Goal: Task Accomplishment & Management: Use online tool/utility

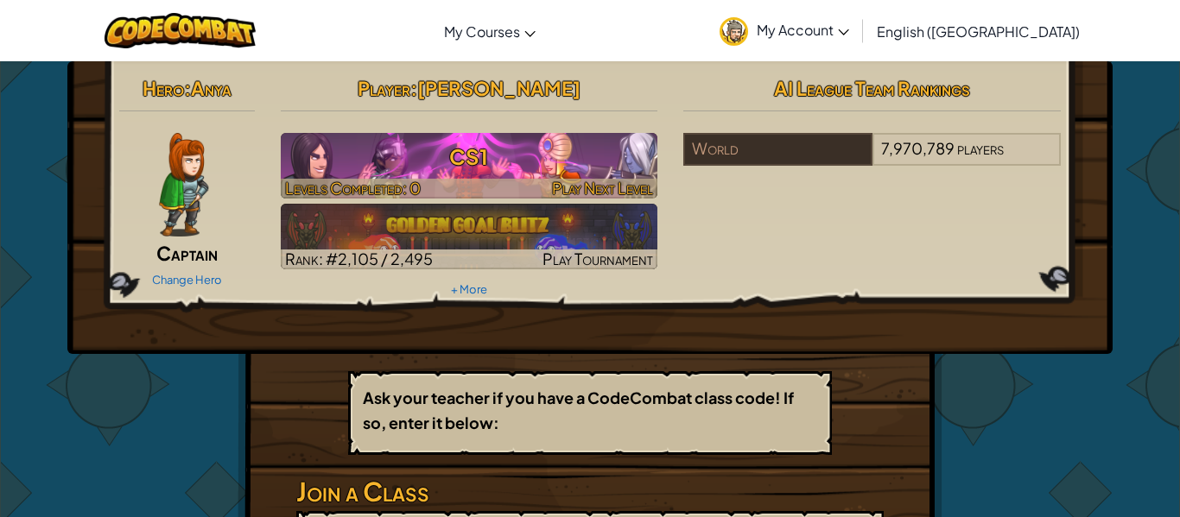
click at [523, 179] on div at bounding box center [469, 189] width 377 height 20
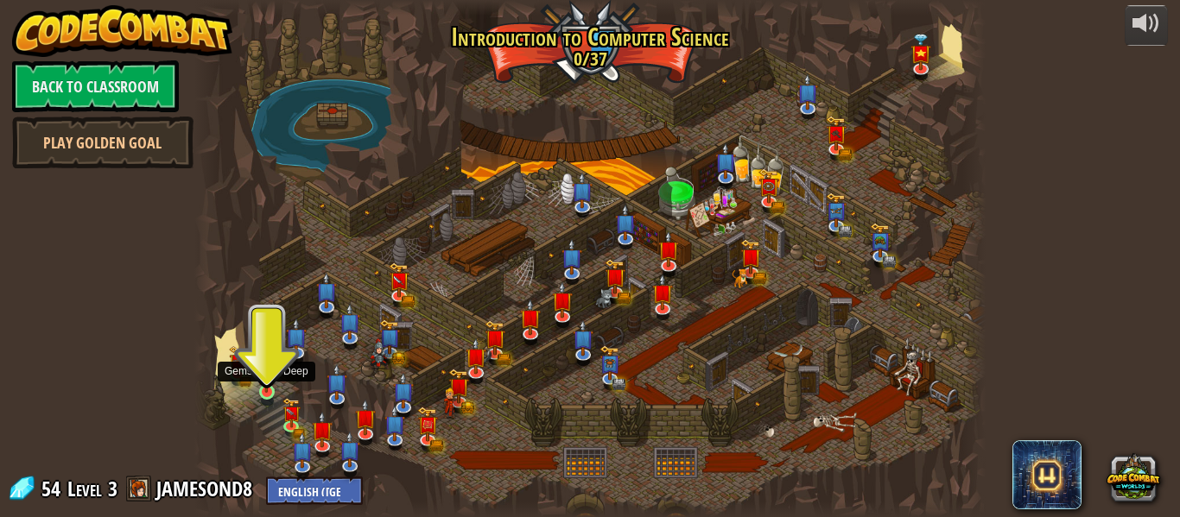
click at [262, 384] on img at bounding box center [266, 372] width 18 height 41
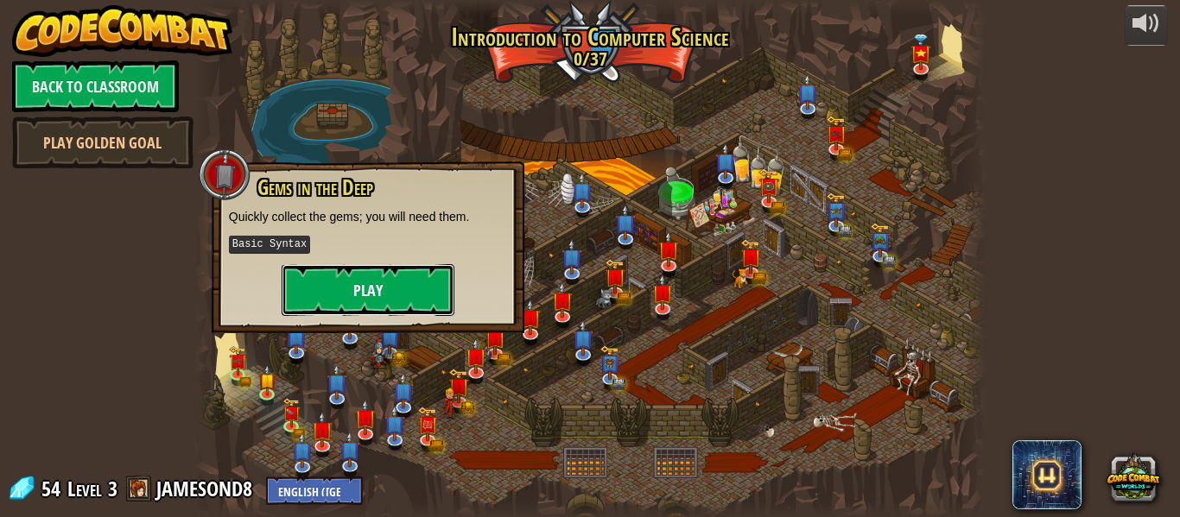
click at [390, 288] on button "Play" at bounding box center [368, 290] width 173 height 52
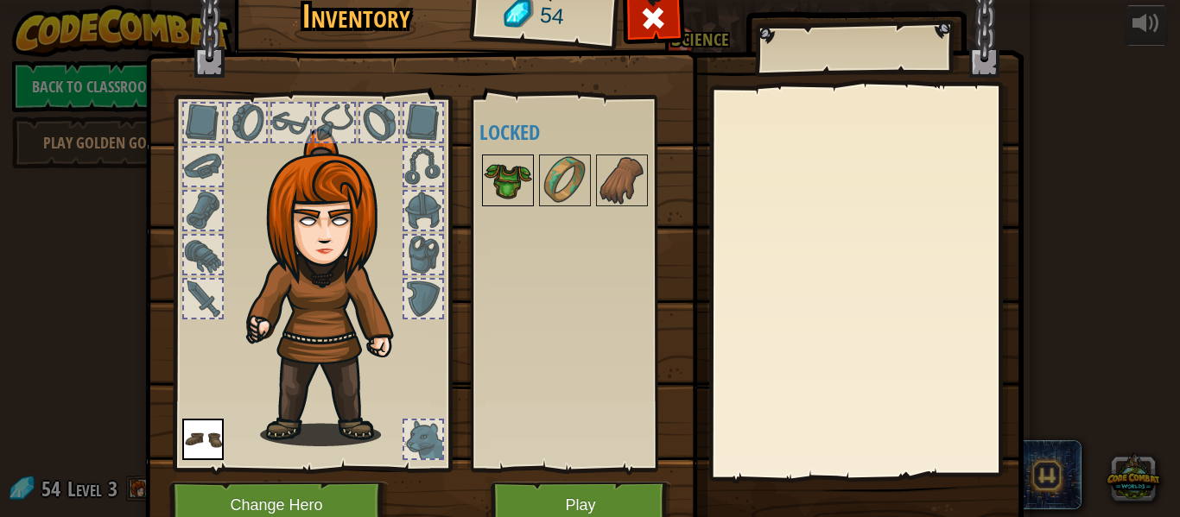
click at [507, 174] on img at bounding box center [508, 180] width 48 height 48
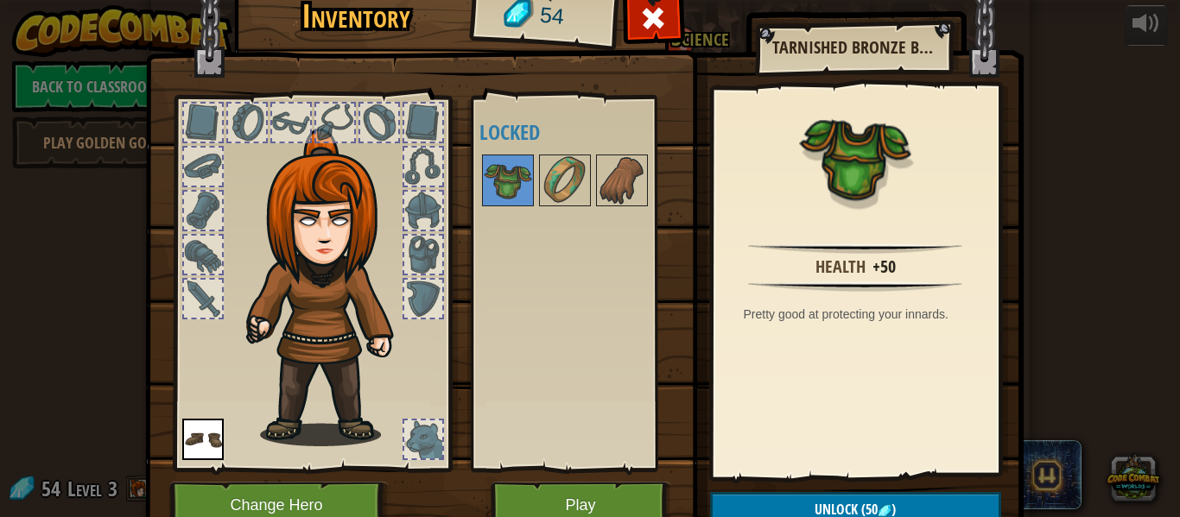
click at [295, 201] on img at bounding box center [331, 288] width 186 height 318
click at [209, 498] on button "Change Hero" at bounding box center [278, 506] width 219 height 48
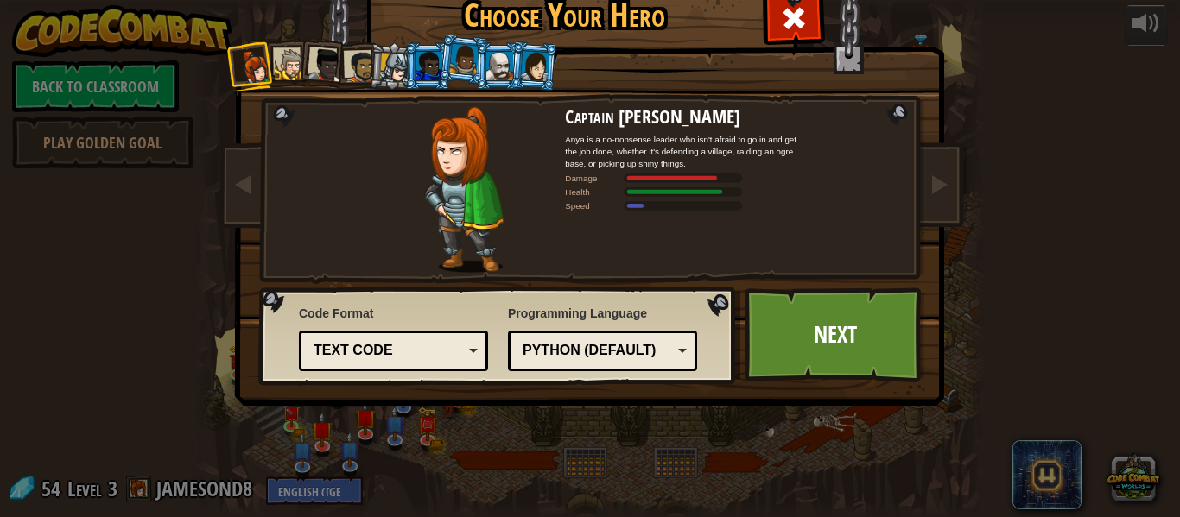
click at [296, 65] on div at bounding box center [291, 65] width 32 height 32
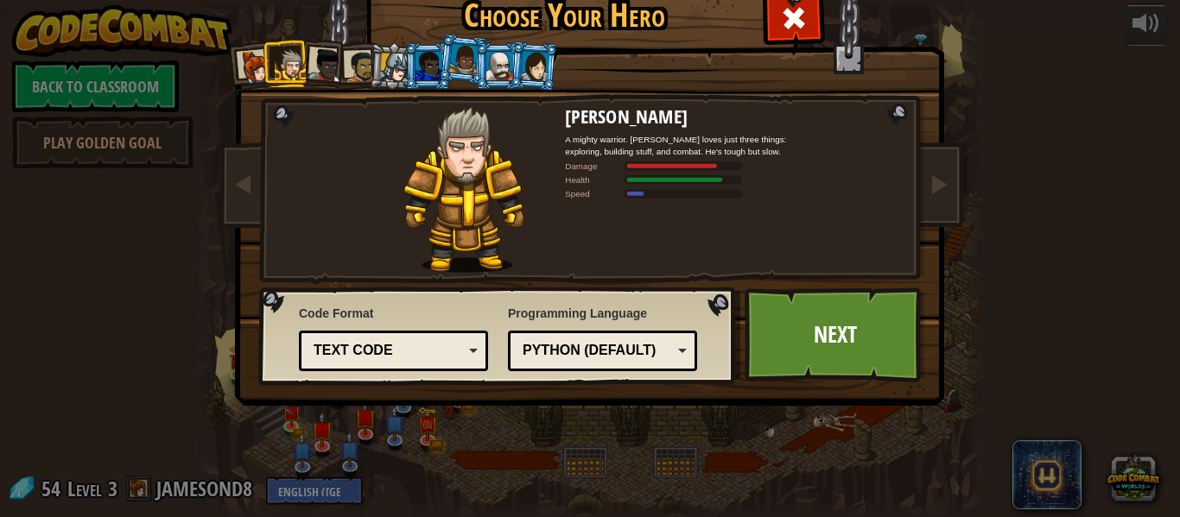
click at [318, 75] on div at bounding box center [325, 65] width 35 height 35
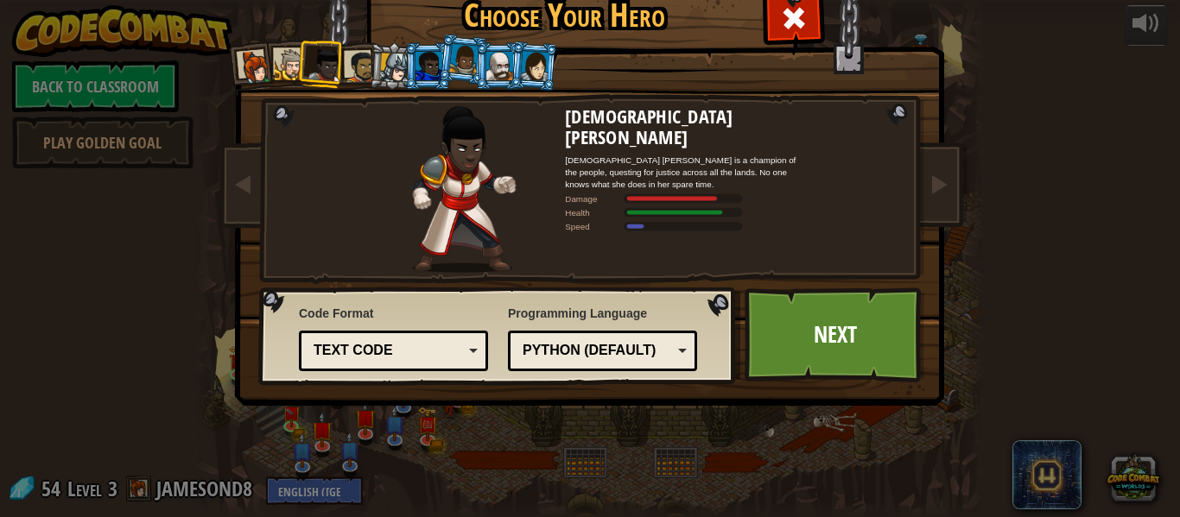
click at [369, 69] on li at bounding box center [392, 65] width 49 height 49
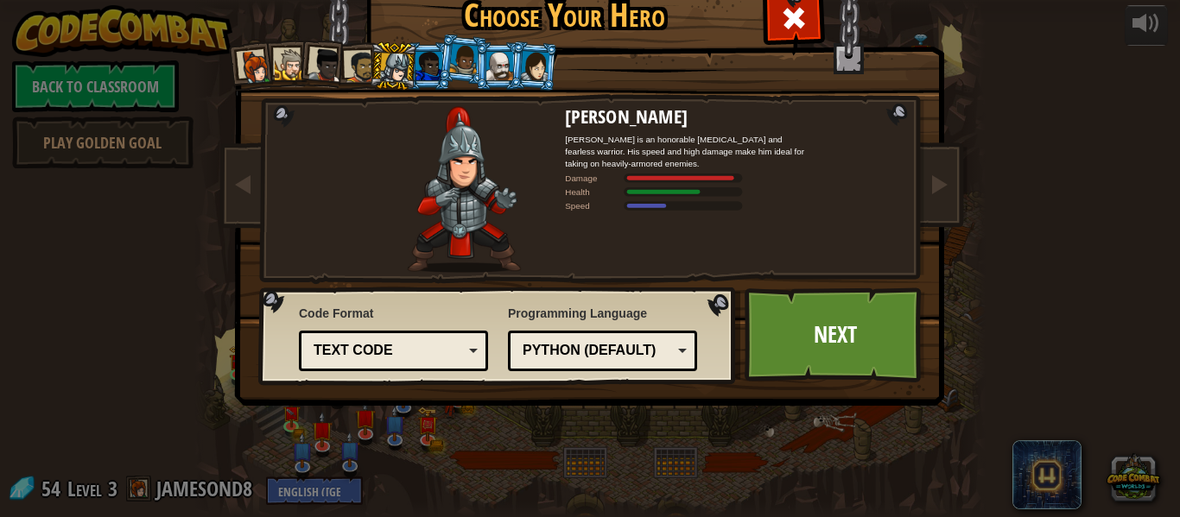
click at [448, 66] on li at bounding box center [463, 59] width 51 height 52
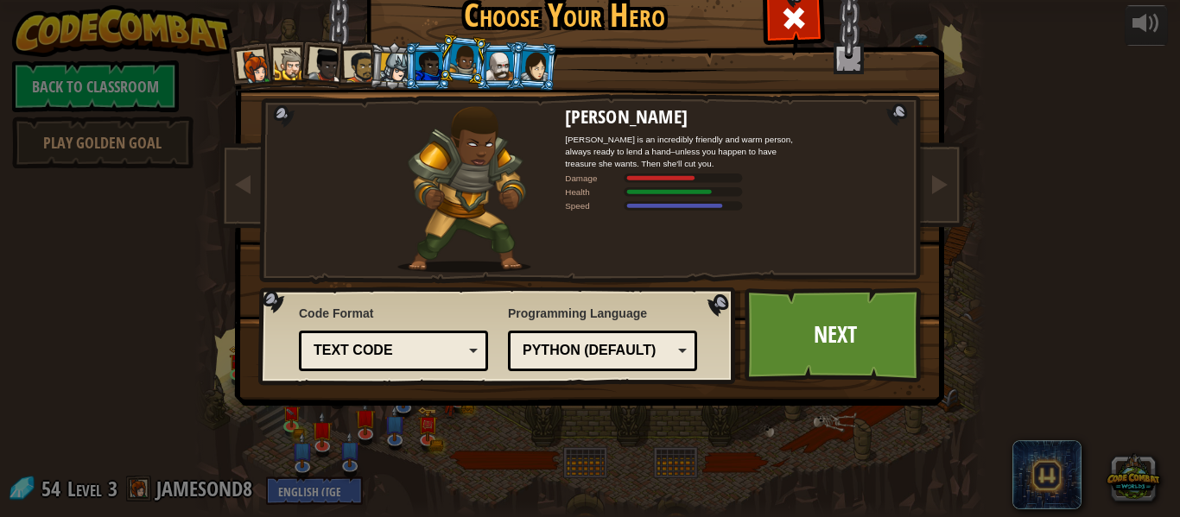
click at [434, 57] on div at bounding box center [428, 66] width 27 height 28
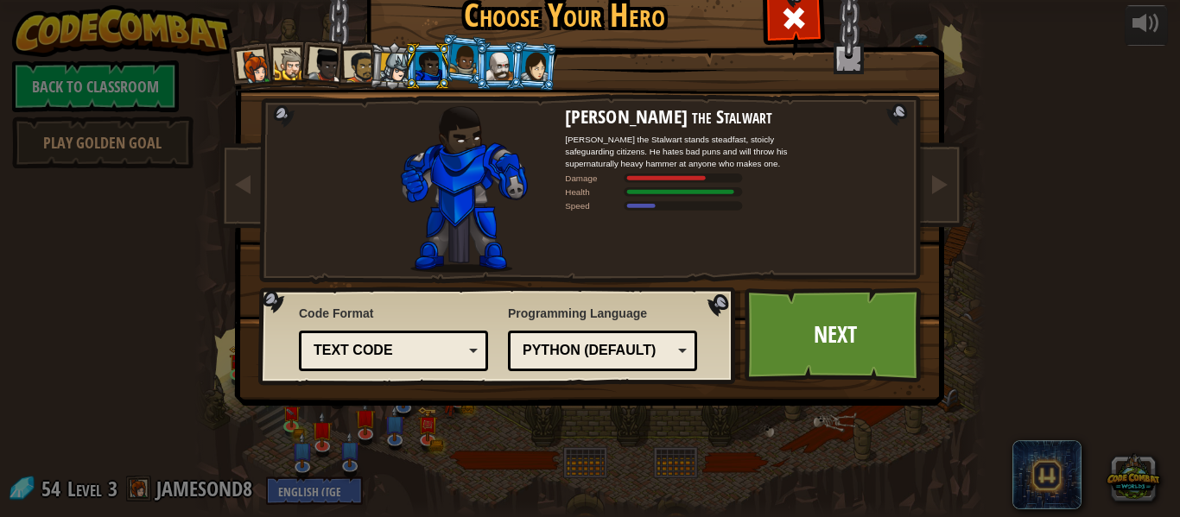
click at [499, 65] on div at bounding box center [499, 66] width 27 height 28
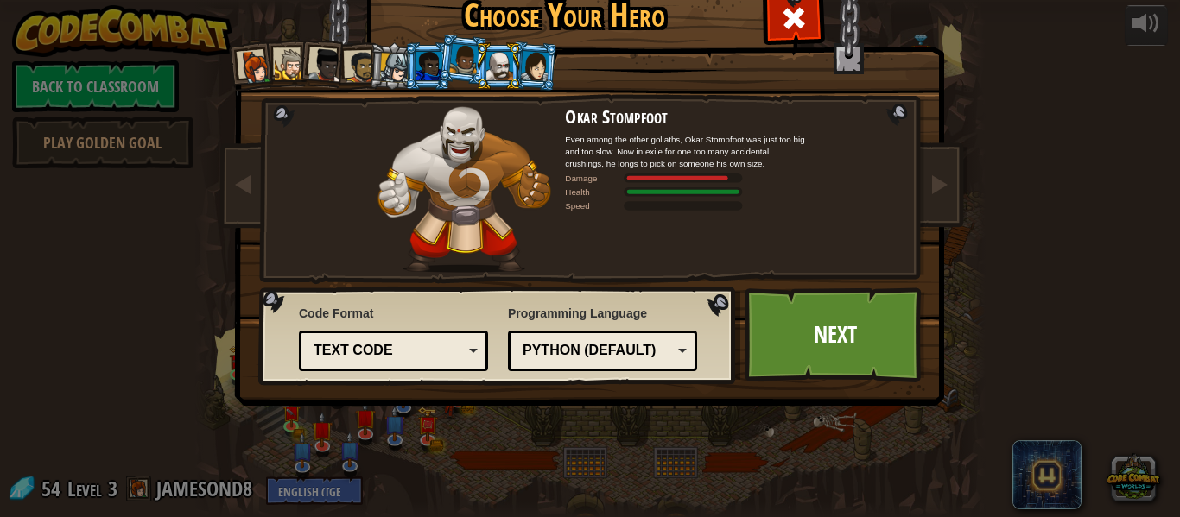
click at [310, 57] on div at bounding box center [325, 65] width 35 height 35
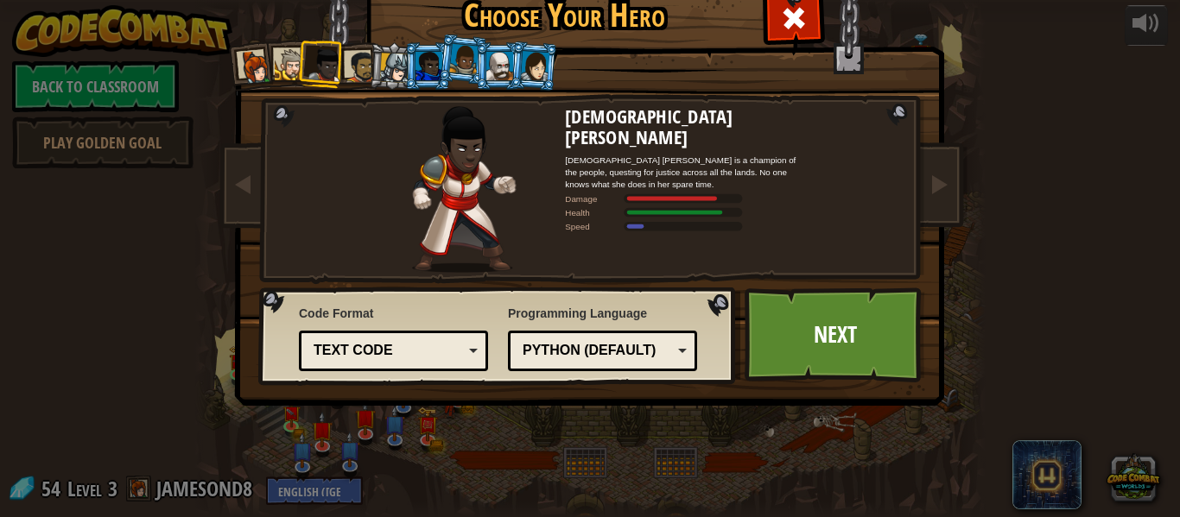
click at [296, 54] on div at bounding box center [291, 65] width 32 height 32
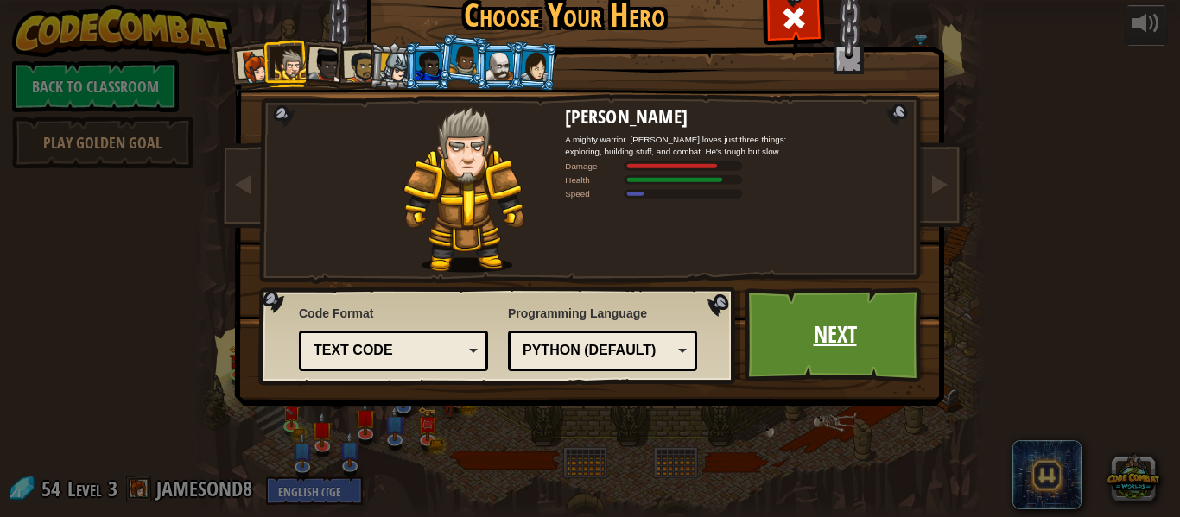
click at [884, 343] on link "Next" at bounding box center [835, 335] width 181 height 95
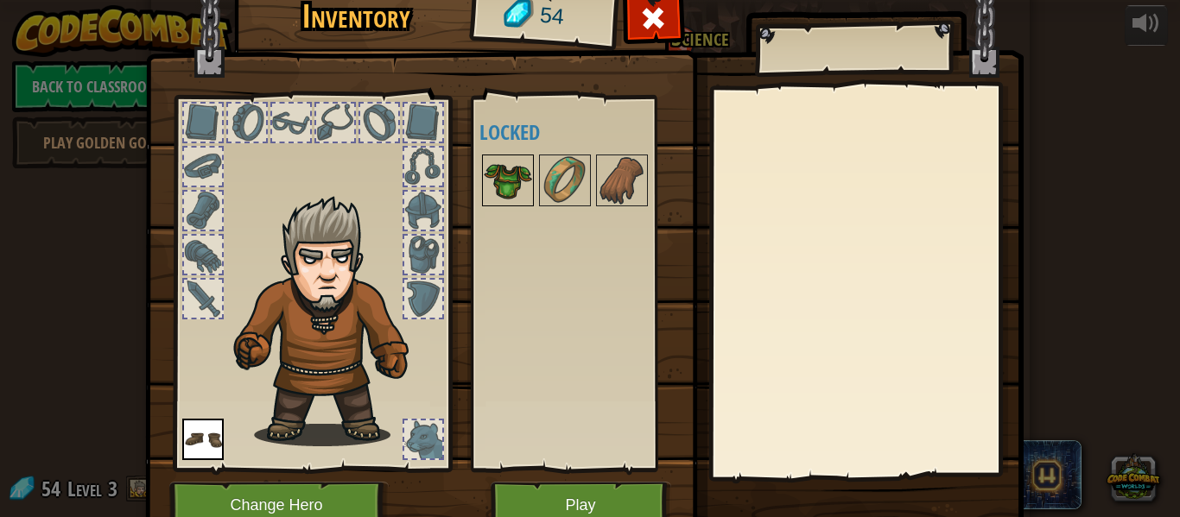
click at [507, 187] on img at bounding box center [508, 180] width 48 height 48
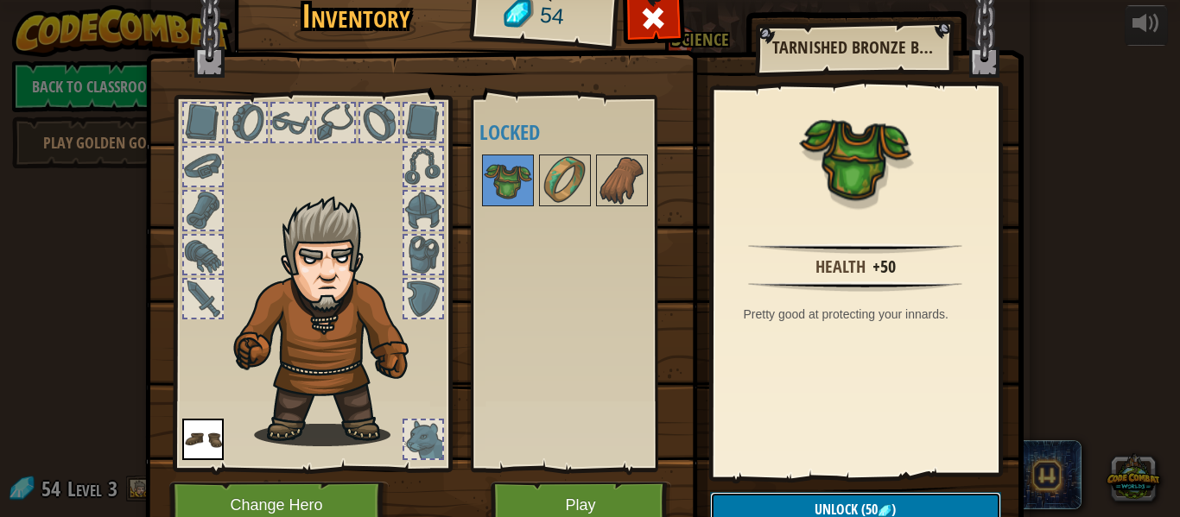
click at [862, 502] on span "(50" at bounding box center [868, 509] width 20 height 19
click at [832, 510] on button "Confirm" at bounding box center [855, 509] width 291 height 35
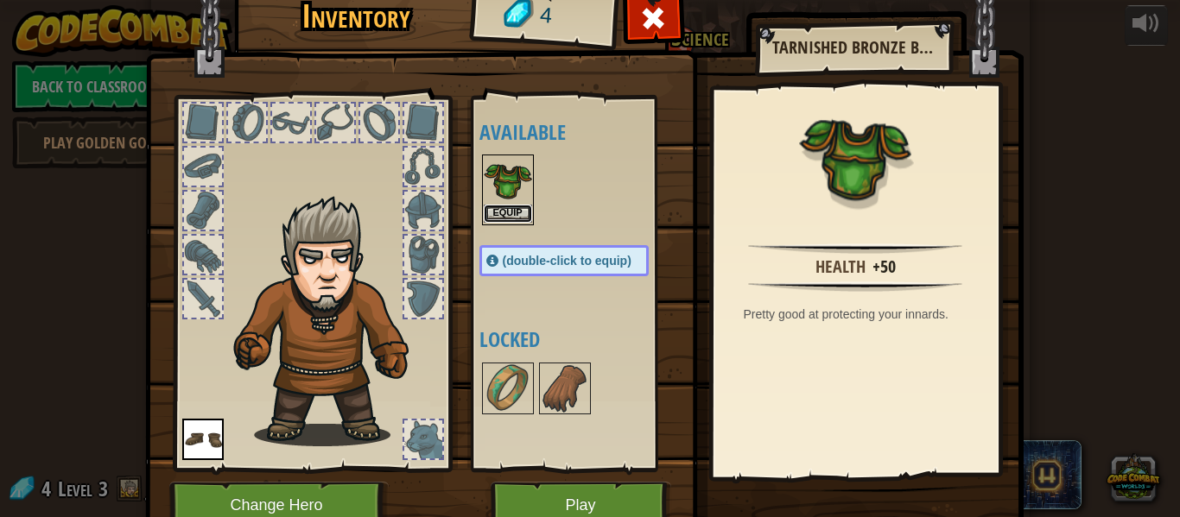
click at [500, 207] on button "Equip" at bounding box center [508, 214] width 48 height 18
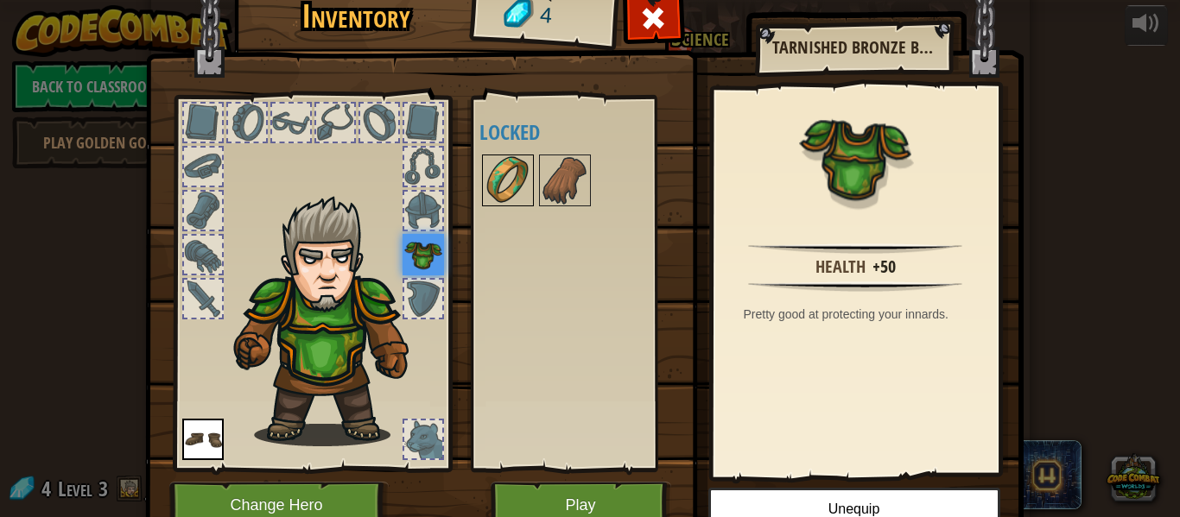
click at [500, 200] on img at bounding box center [508, 180] width 48 height 48
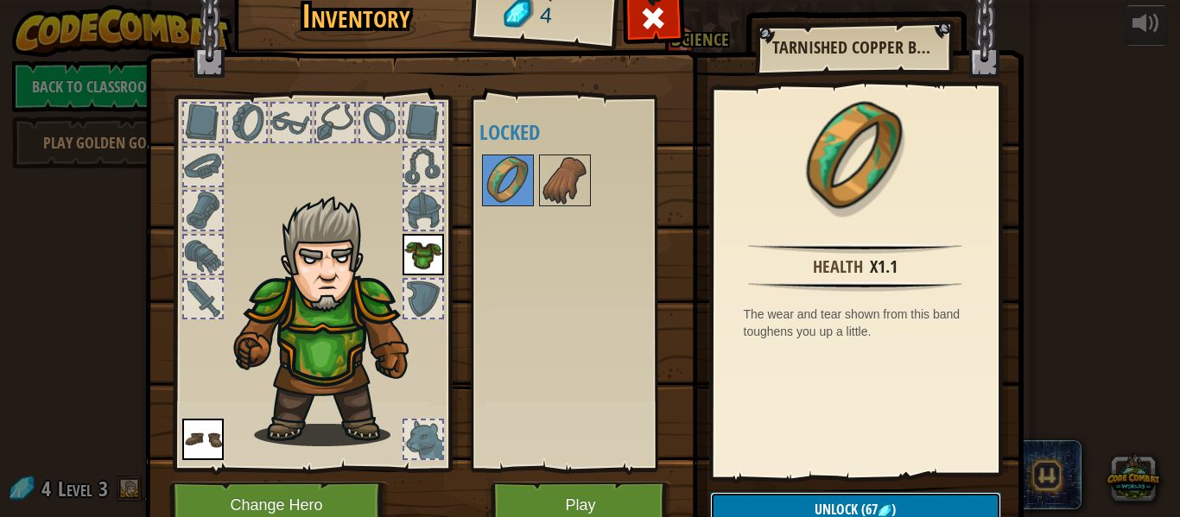
click at [872, 500] on span "(67" at bounding box center [868, 509] width 20 height 19
click at [557, 512] on button "Play" at bounding box center [581, 506] width 181 height 48
